Goal: Information Seeking & Learning: Learn about a topic

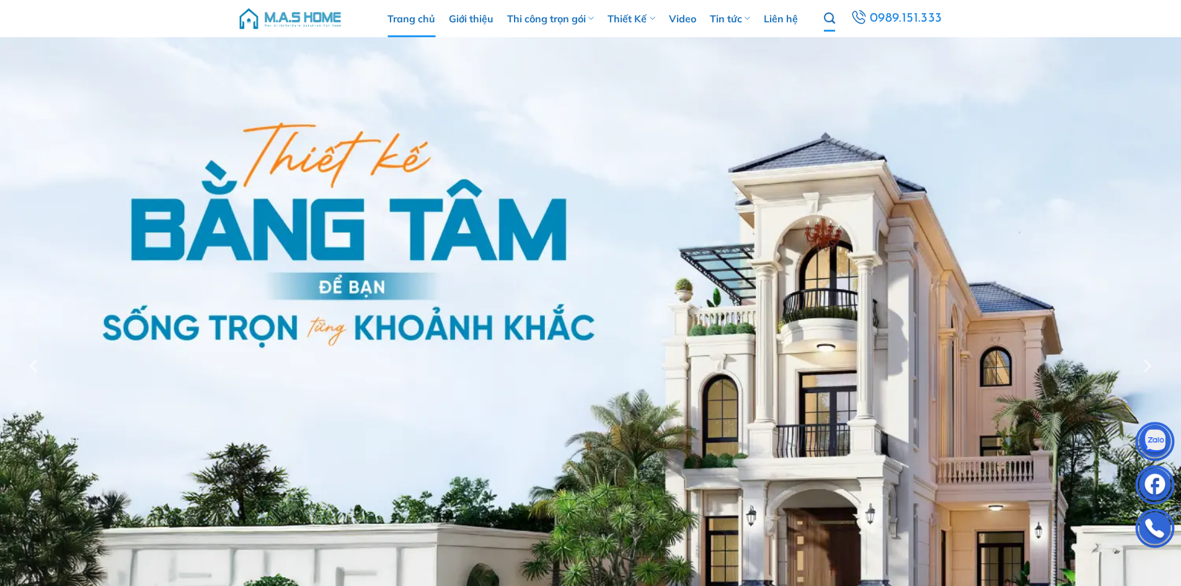
click at [835, 15] on icon "Tìm kiếm" at bounding box center [829, 19] width 11 height 14
click at [834, 50] on input "Tìm kiếm:" at bounding box center [866, 44] width 136 height 24
type input "Chị Hảo"
click at [935, 32] on button "Gửi" at bounding box center [947, 44] width 25 height 24
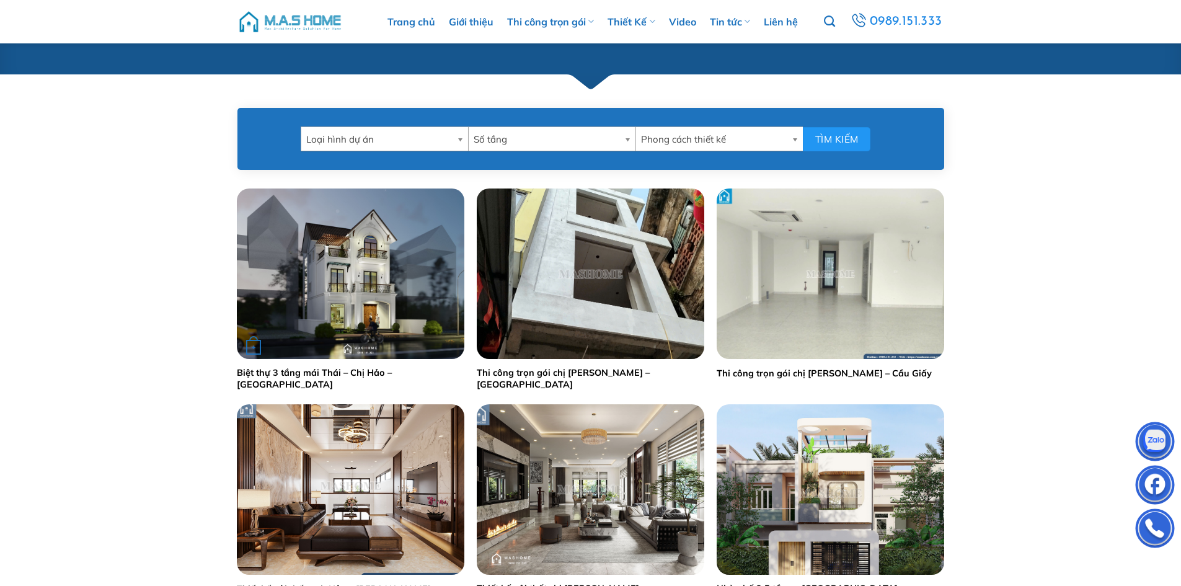
click at [386, 283] on img "Biệt thự 3 tầng mái Thái - Chị Hảo - Vinhomes Riverside" at bounding box center [350, 273] width 227 height 170
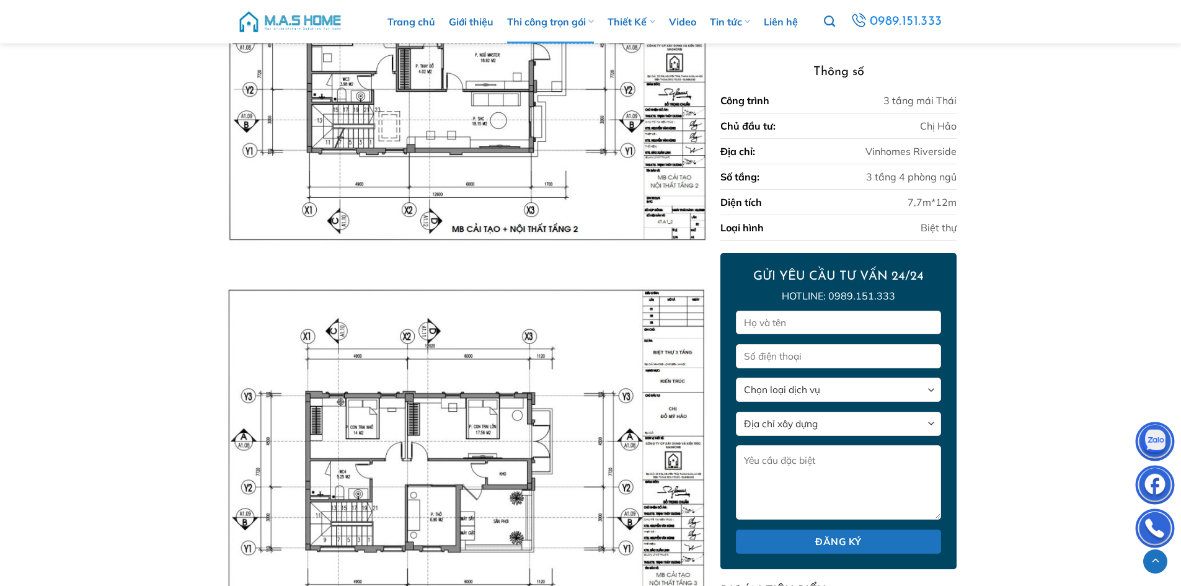
scroll to position [6509, 0]
